Goal: Task Accomplishment & Management: Use online tool/utility

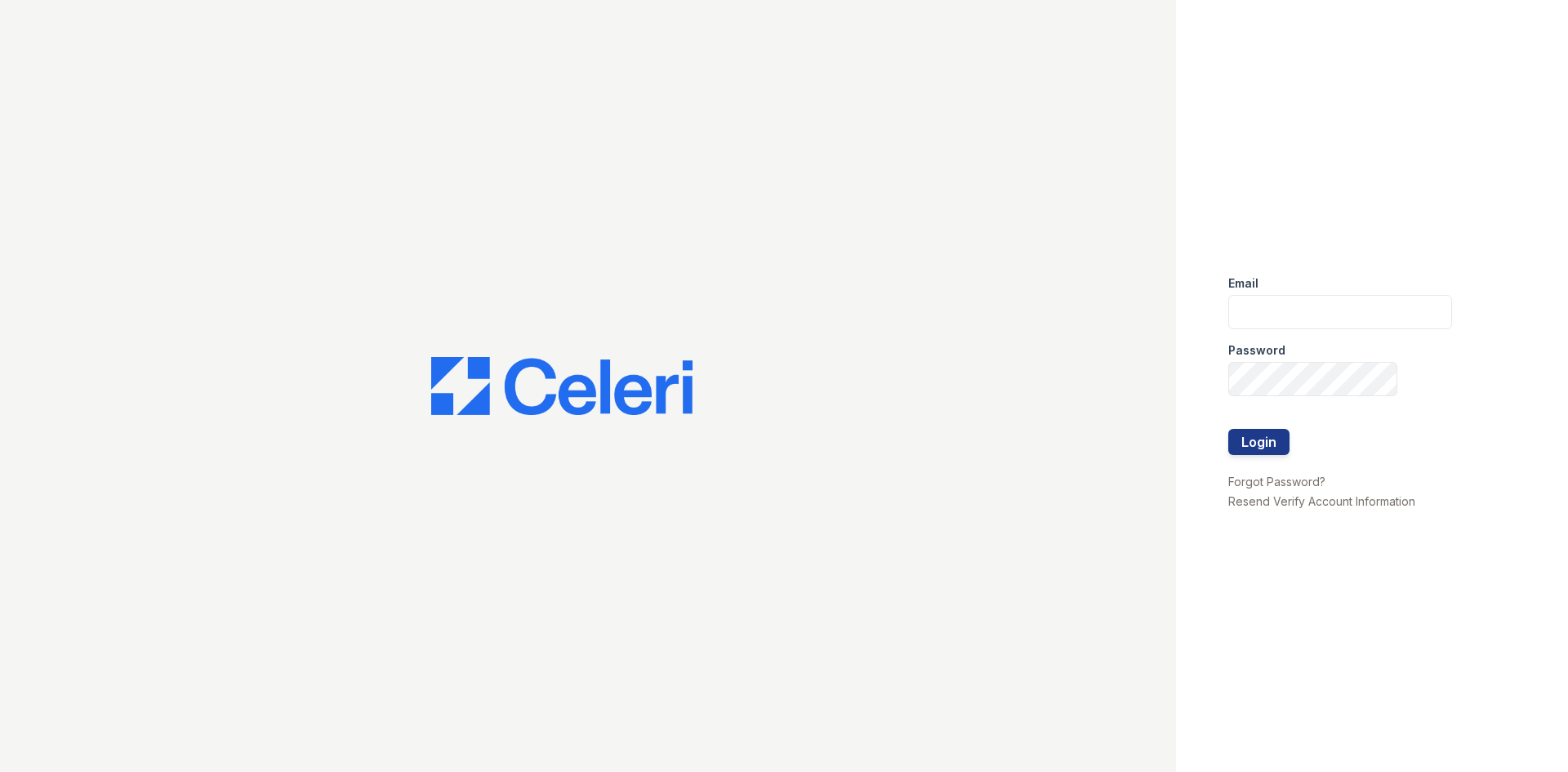
click at [1282, 329] on div "Password" at bounding box center [1340, 345] width 224 height 32
click at [1273, 291] on div "Email" at bounding box center [1340, 278] width 224 height 32
click at [1274, 306] on input "email" at bounding box center [1340, 312] width 224 height 34
type input "[DOMAIN_NAME][EMAIL_ADDRESS][DOMAIN_NAME]"
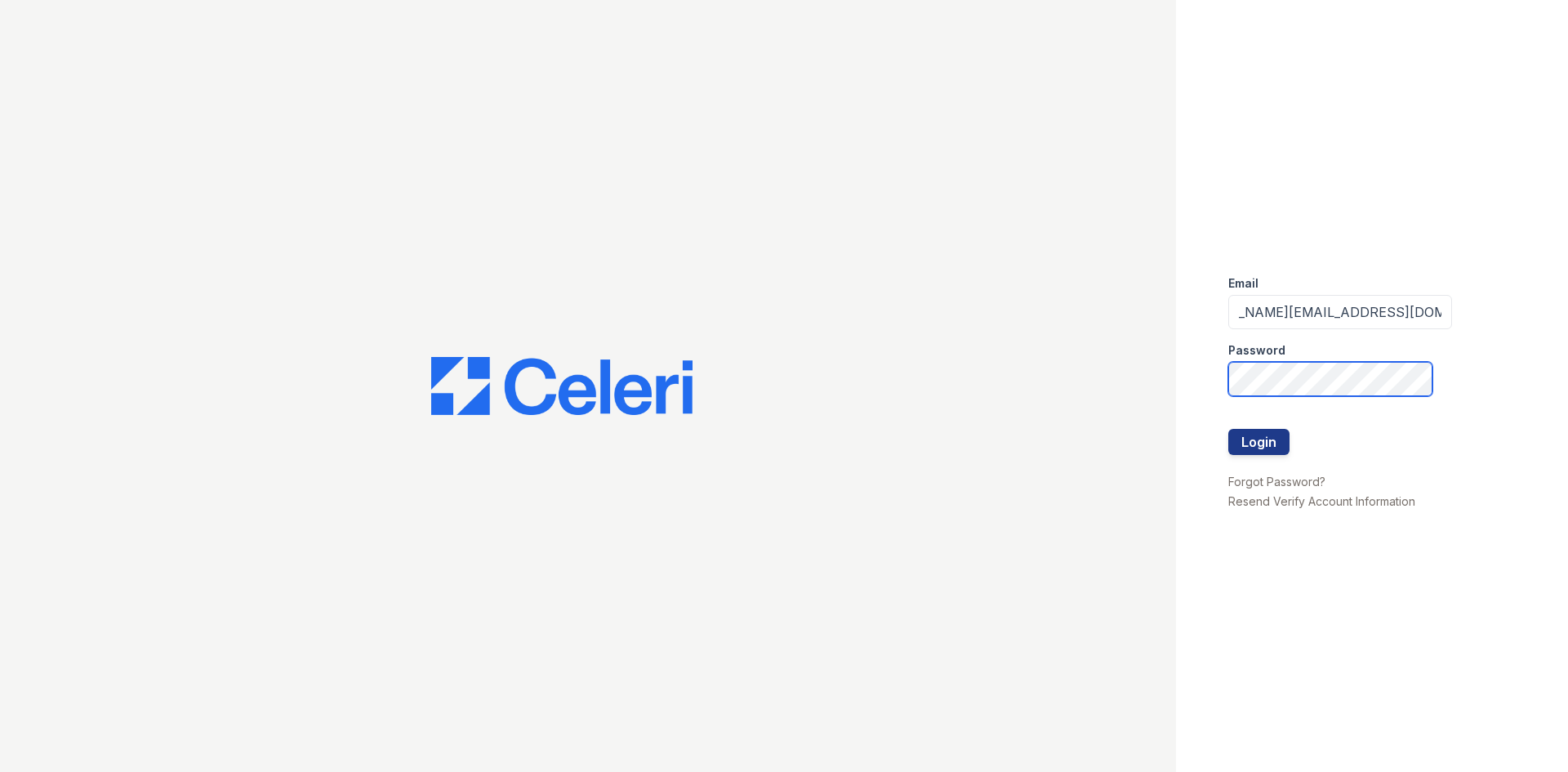
scroll to position [0, 0]
click at [1279, 449] on button "Login" at bounding box center [1259, 442] width 62 height 27
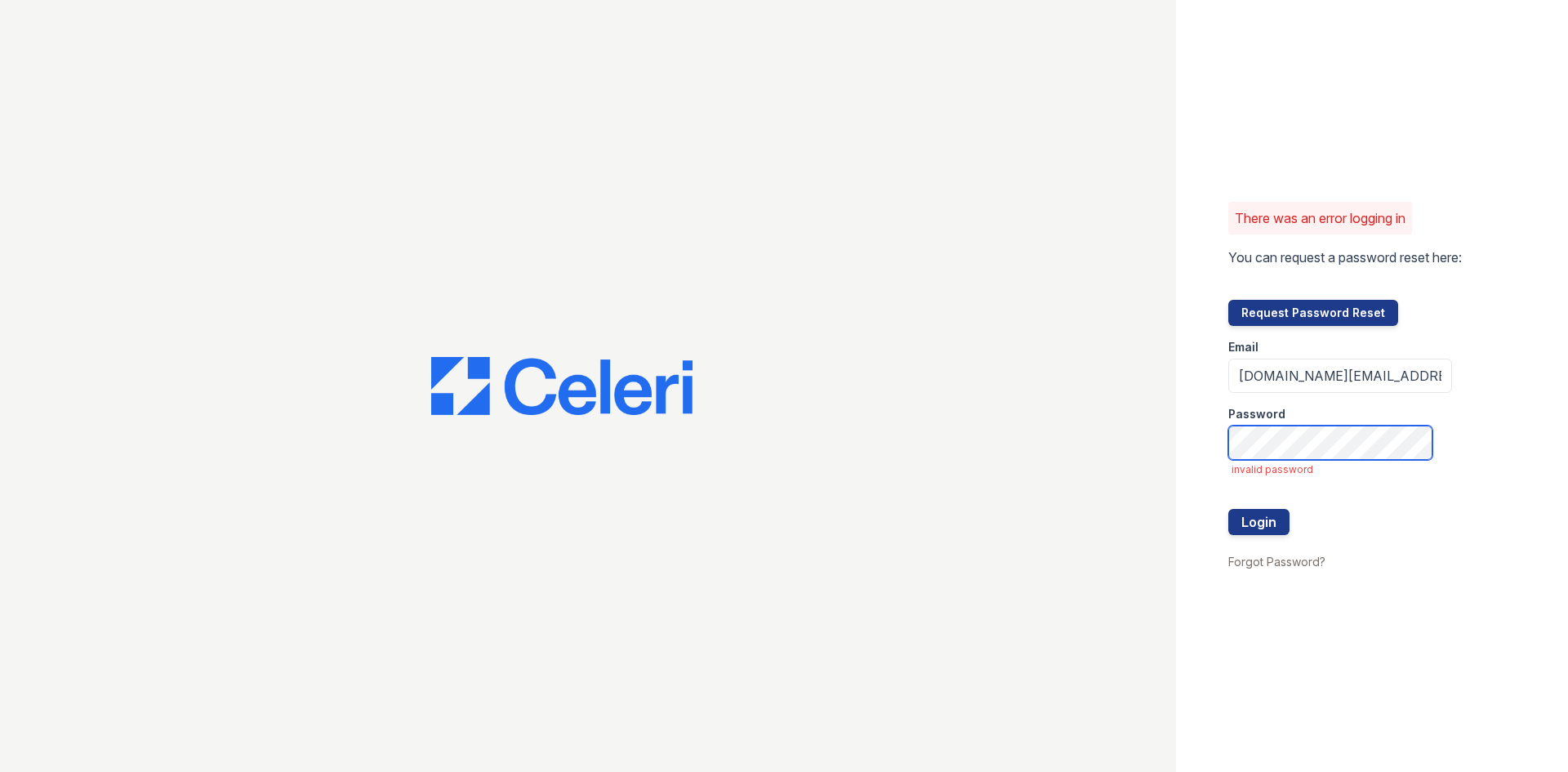
click at [1228, 508] on button "Login" at bounding box center [1259, 522] width 62 height 27
click at [1285, 526] on button "Login" at bounding box center [1259, 522] width 62 height 27
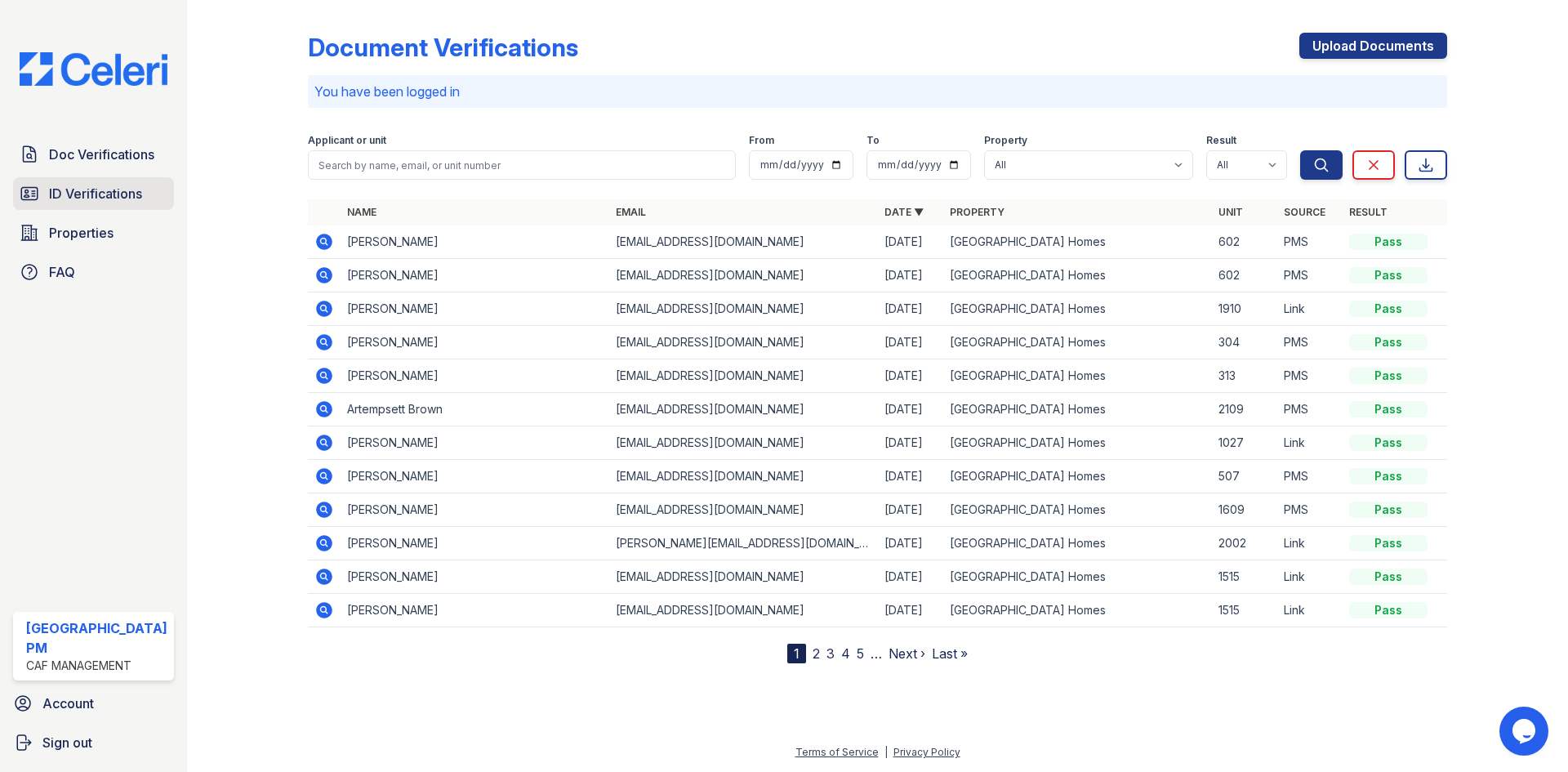
click at [35, 195] on icon at bounding box center [28, 193] width 16 height 12
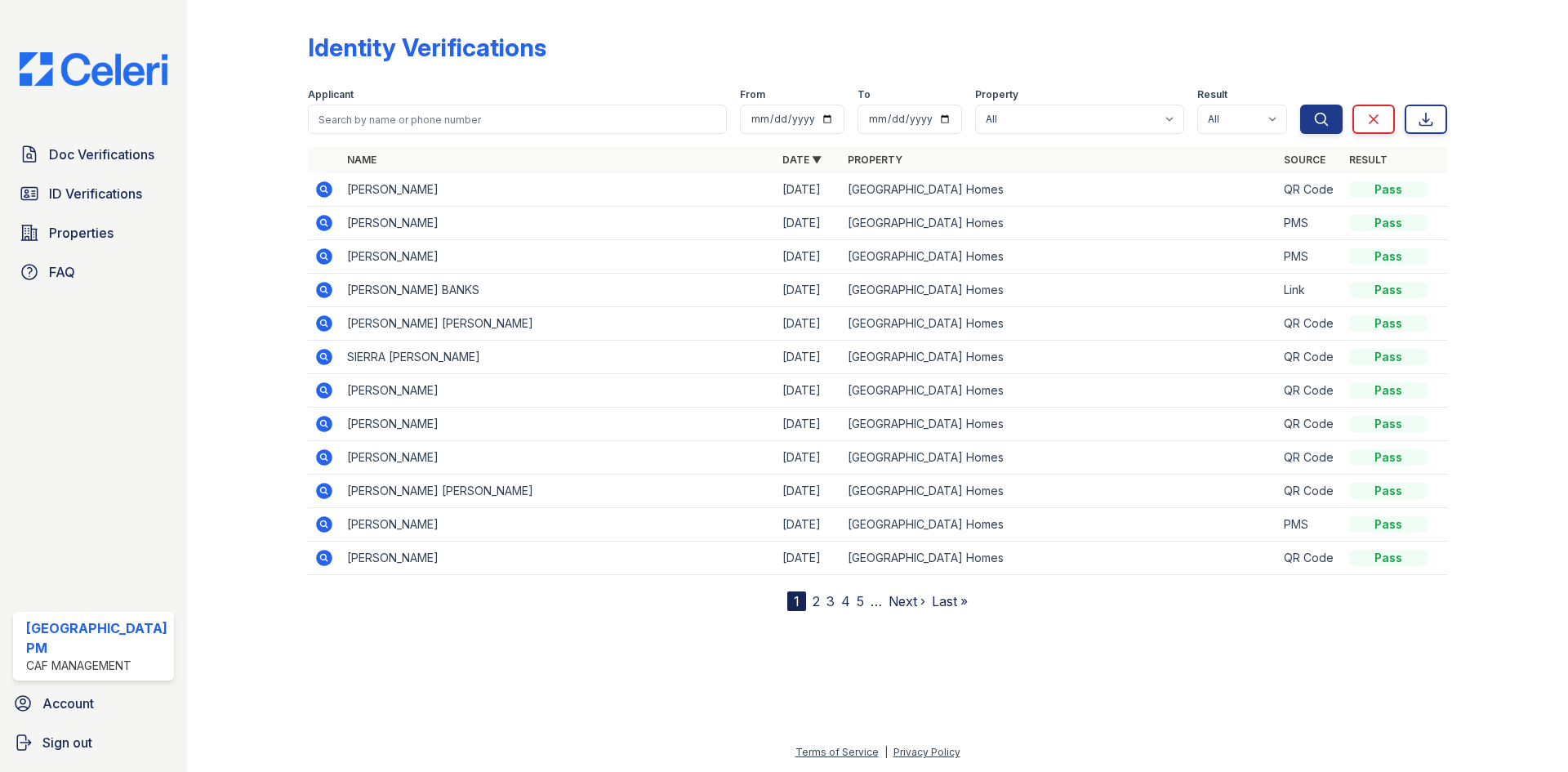
click at [310, 188] on td at bounding box center [324, 190] width 32 height 33
click at [321, 188] on icon at bounding box center [324, 189] width 20 height 20
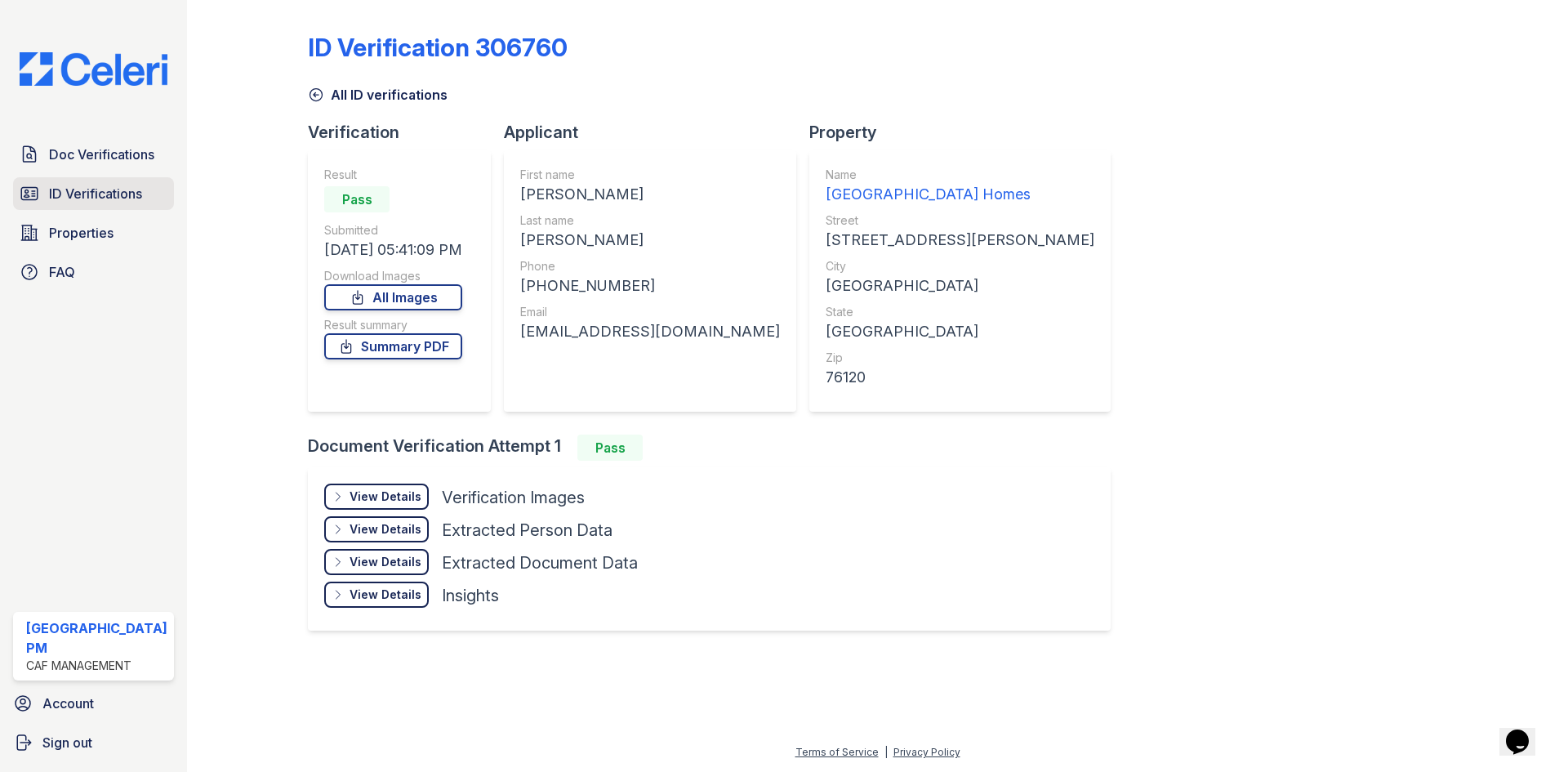
drag, startPoint x: 125, startPoint y: 193, endPoint x: 136, endPoint y: 193, distance: 11.0
click at [125, 192] on span "ID Verifications" at bounding box center [96, 193] width 93 height 20
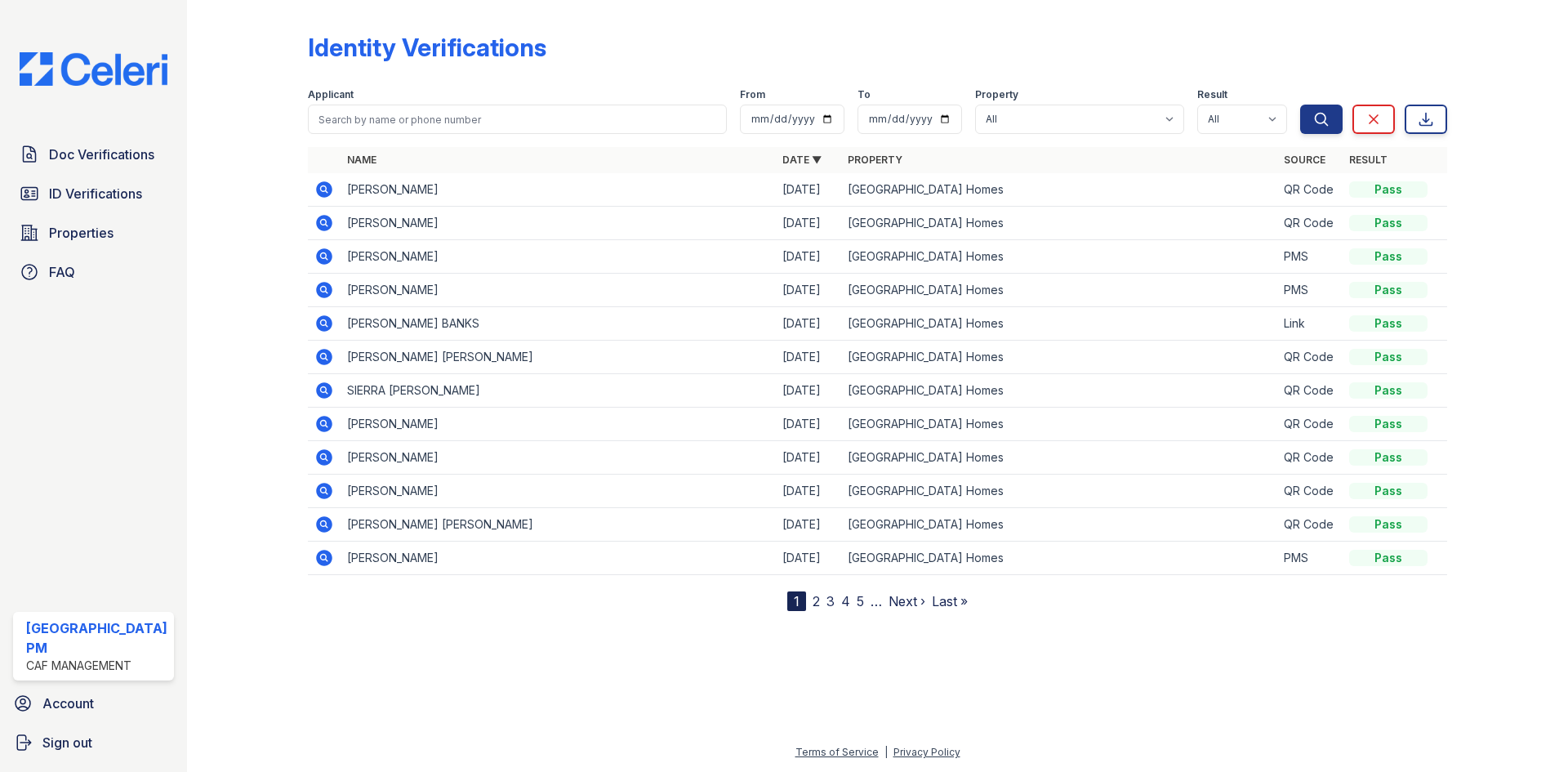
click at [391, 192] on td "[PERSON_NAME]" at bounding box center [558, 190] width 435 height 33
click at [326, 191] on icon at bounding box center [323, 189] width 16 height 16
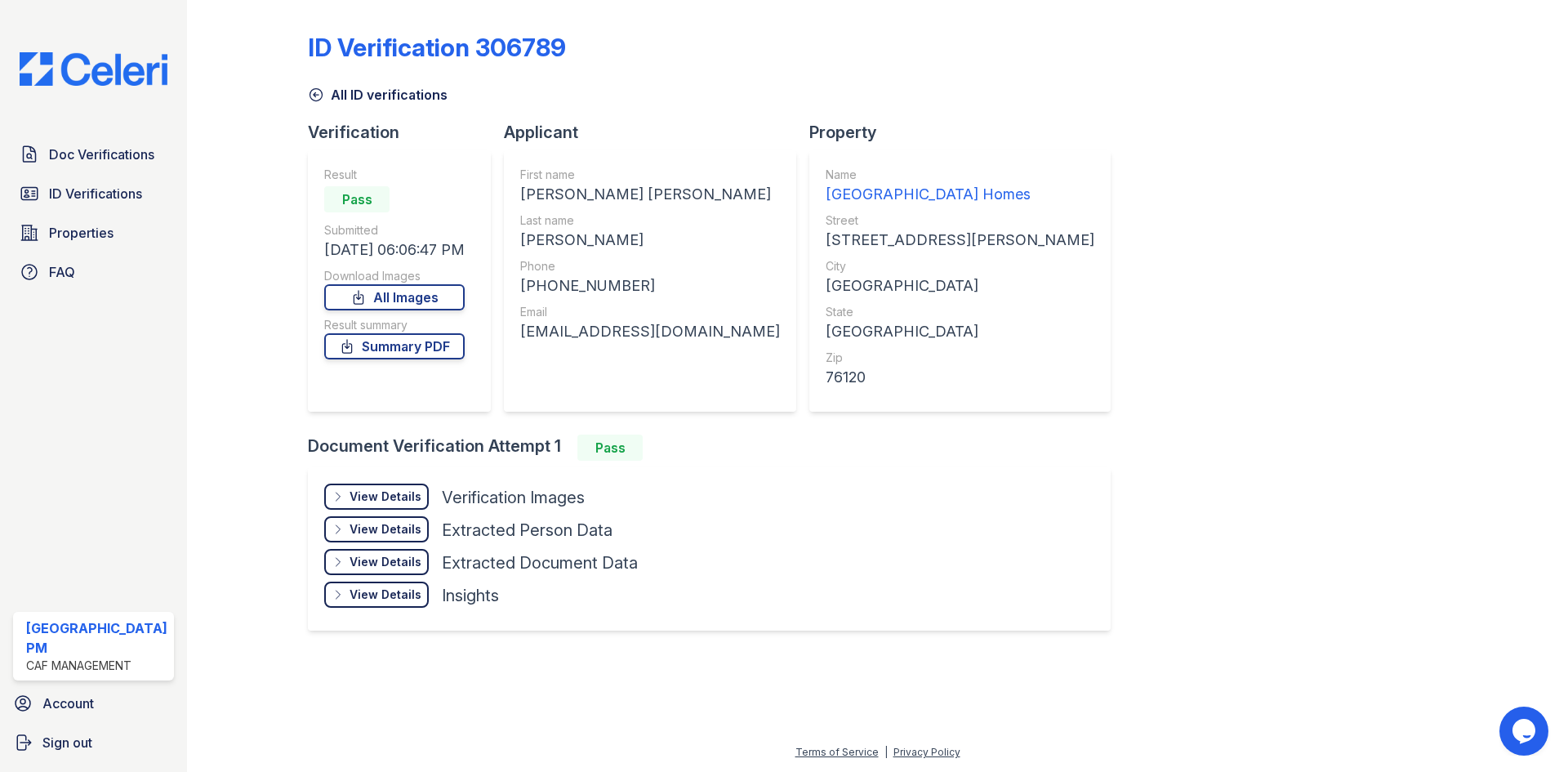
click at [521, 335] on div "First name [PERSON_NAME] [PERSON_NAME] Last name [PERSON_NAME] Phone [PHONE_NUM…" at bounding box center [650, 281] width 292 height 262
drag, startPoint x: 524, startPoint y: 333, endPoint x: 700, endPoint y: 341, distance: 176.2
click at [700, 341] on div "First name [PERSON_NAME] [PERSON_NAME] Last name [PERSON_NAME] Phone [PHONE_NUM…" at bounding box center [650, 281] width 292 height 262
copy div "[EMAIL_ADDRESS][DOMAIN_NAME]"
click at [310, 92] on icon at bounding box center [316, 94] width 16 height 16
